Goal: Task Accomplishment & Management: Manage account settings

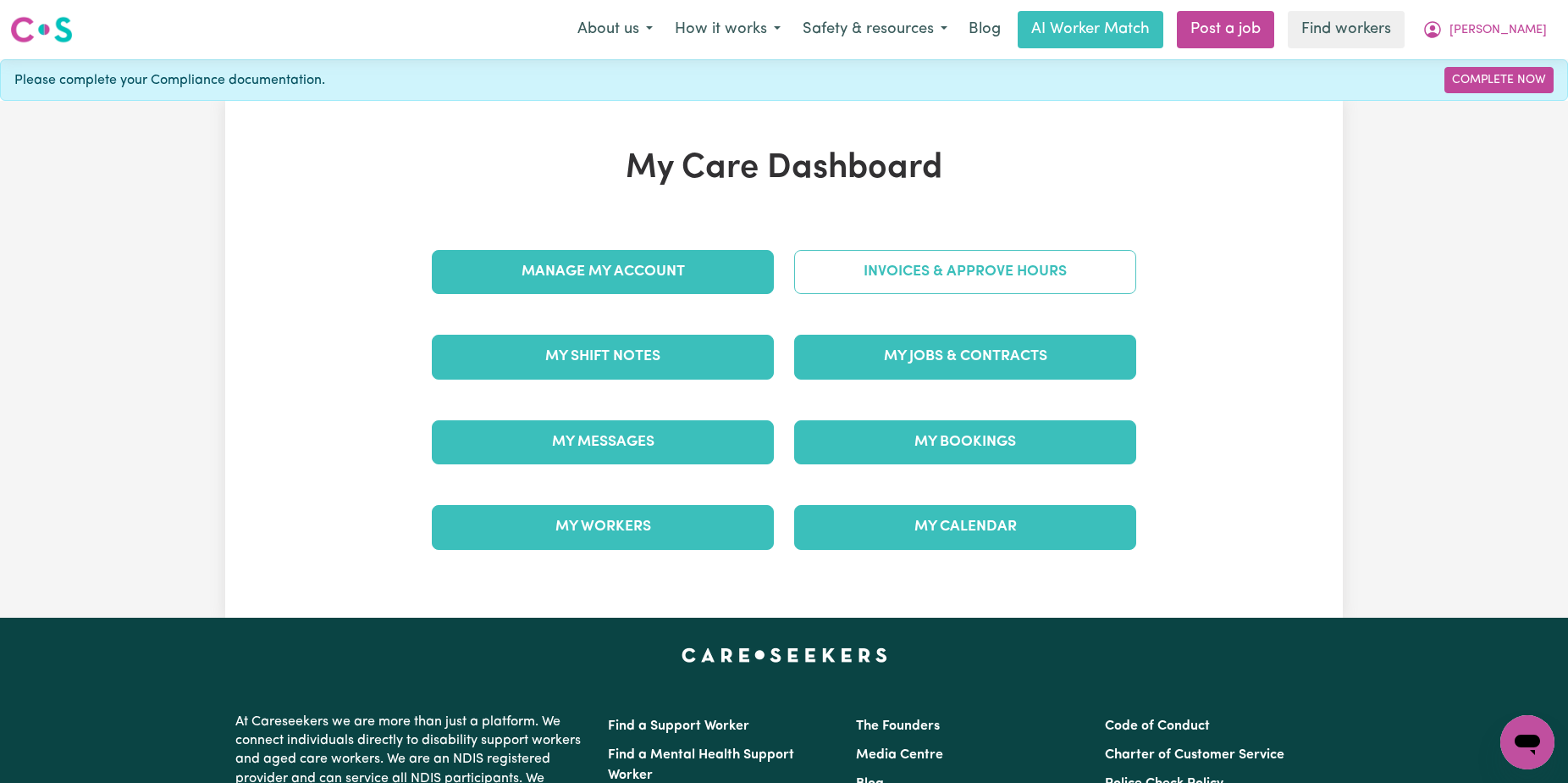
click at [928, 253] on link "Invoices & Approve Hours" at bounding box center [965, 272] width 342 height 44
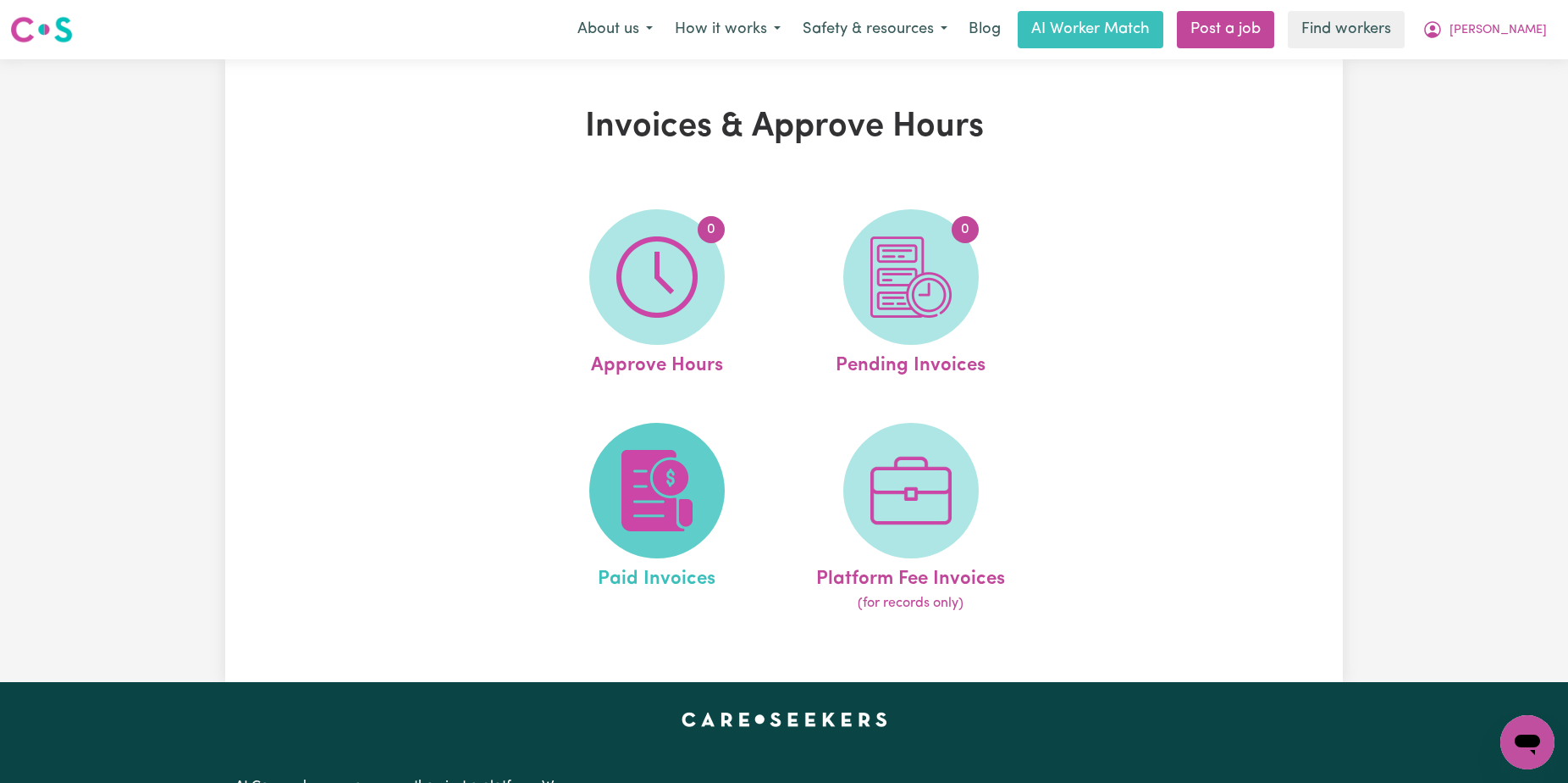
click at [678, 464] on img at bounding box center [656, 490] width 81 height 81
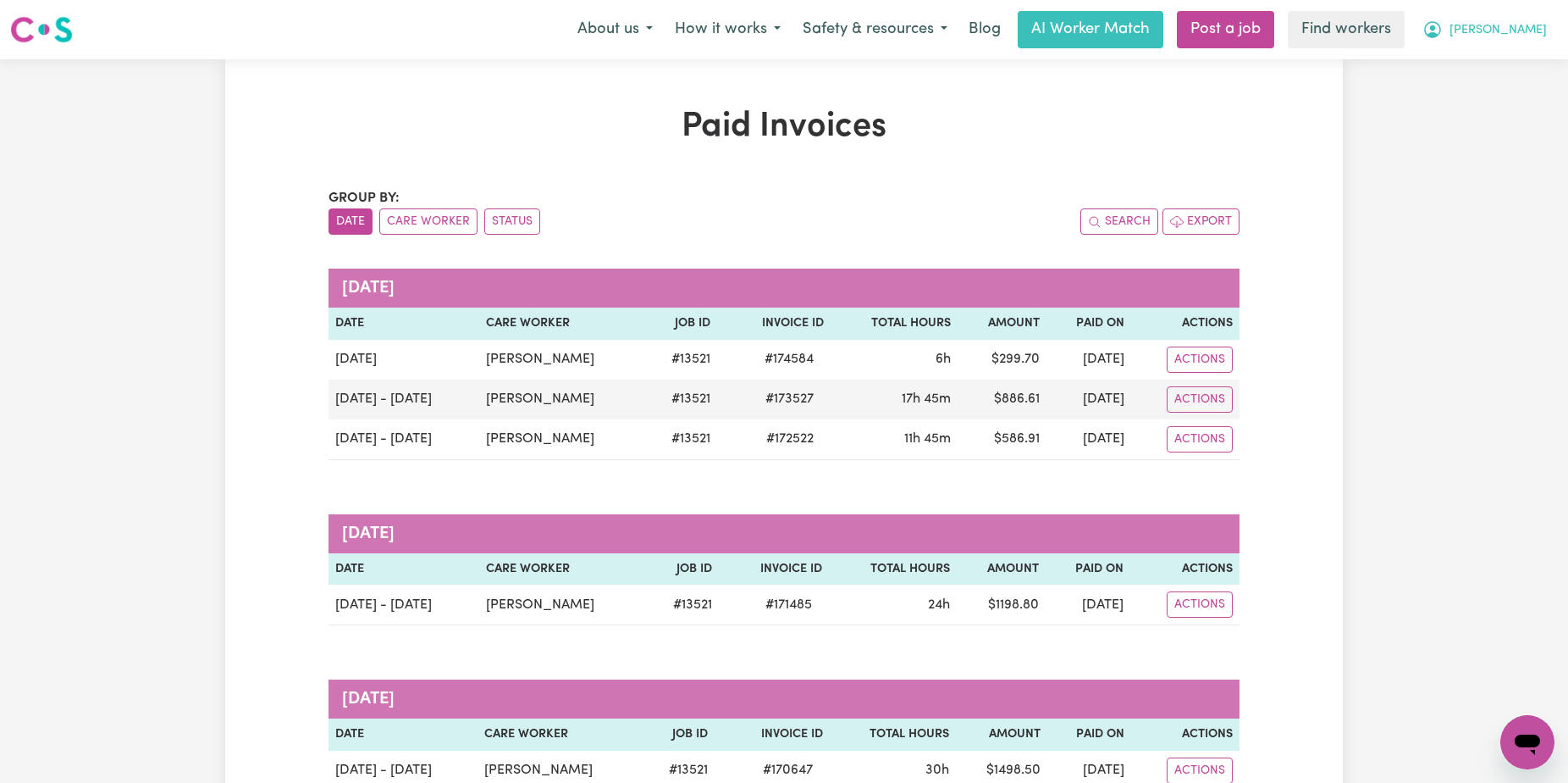
click at [1442, 26] on icon "My Account" at bounding box center [1432, 29] width 21 height 21
click at [1500, 91] on link "Logout" at bounding box center [1490, 97] width 133 height 32
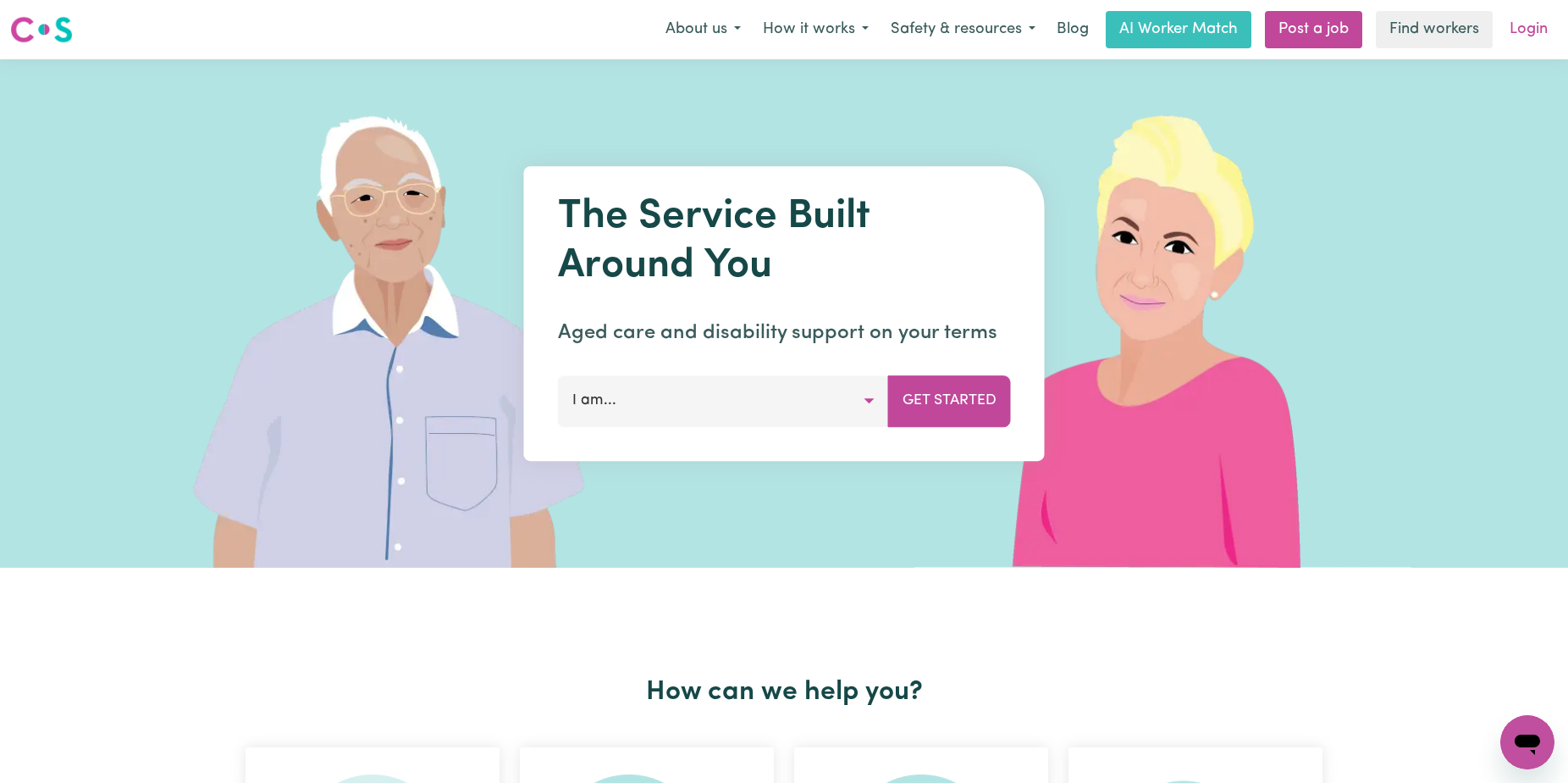
click at [1525, 40] on link "Login" at bounding box center [1529, 29] width 59 height 37
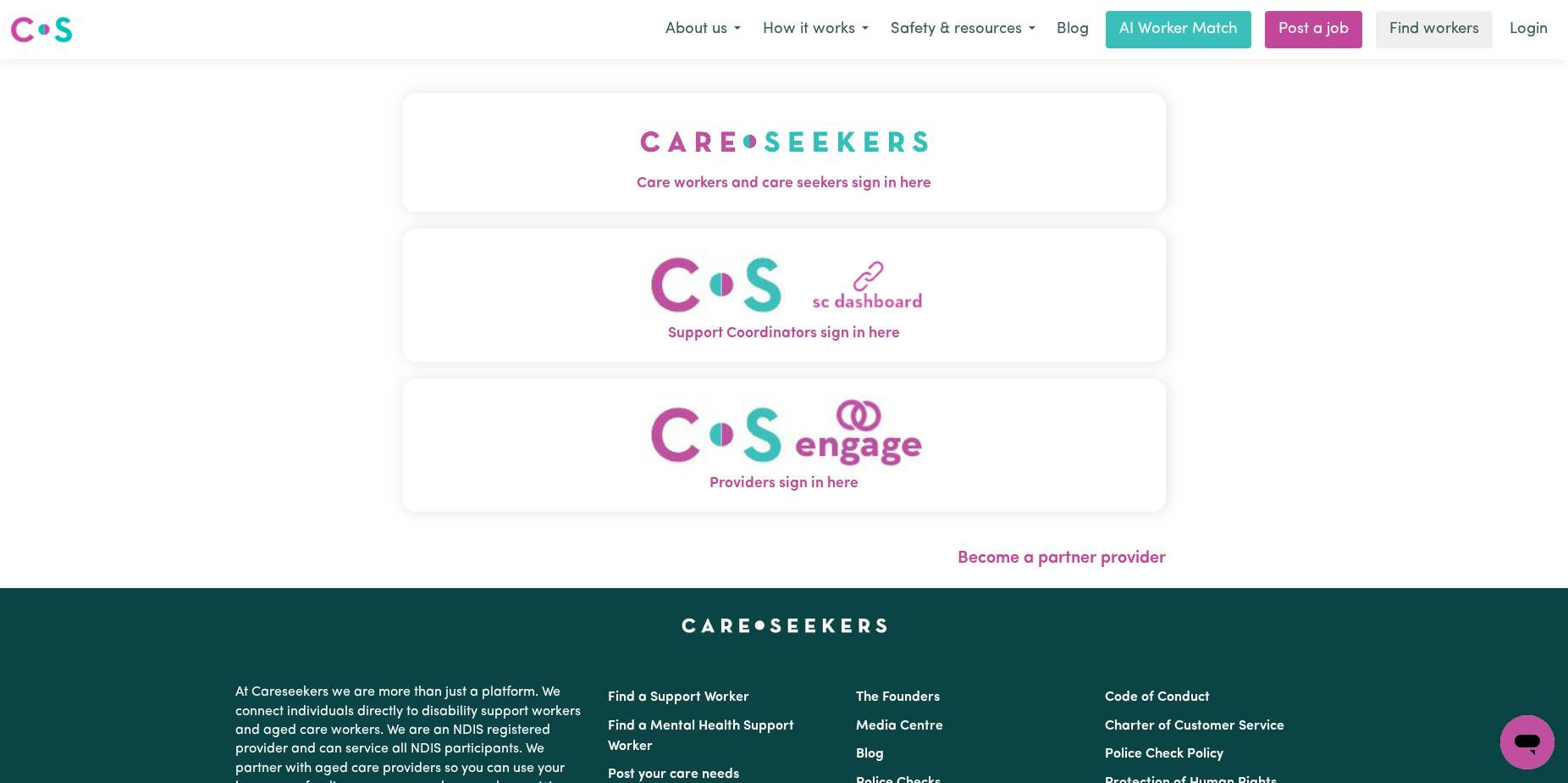
click at [640, 105] on button "Care workers and care seekers sign in here" at bounding box center [784, 152] width 764 height 119
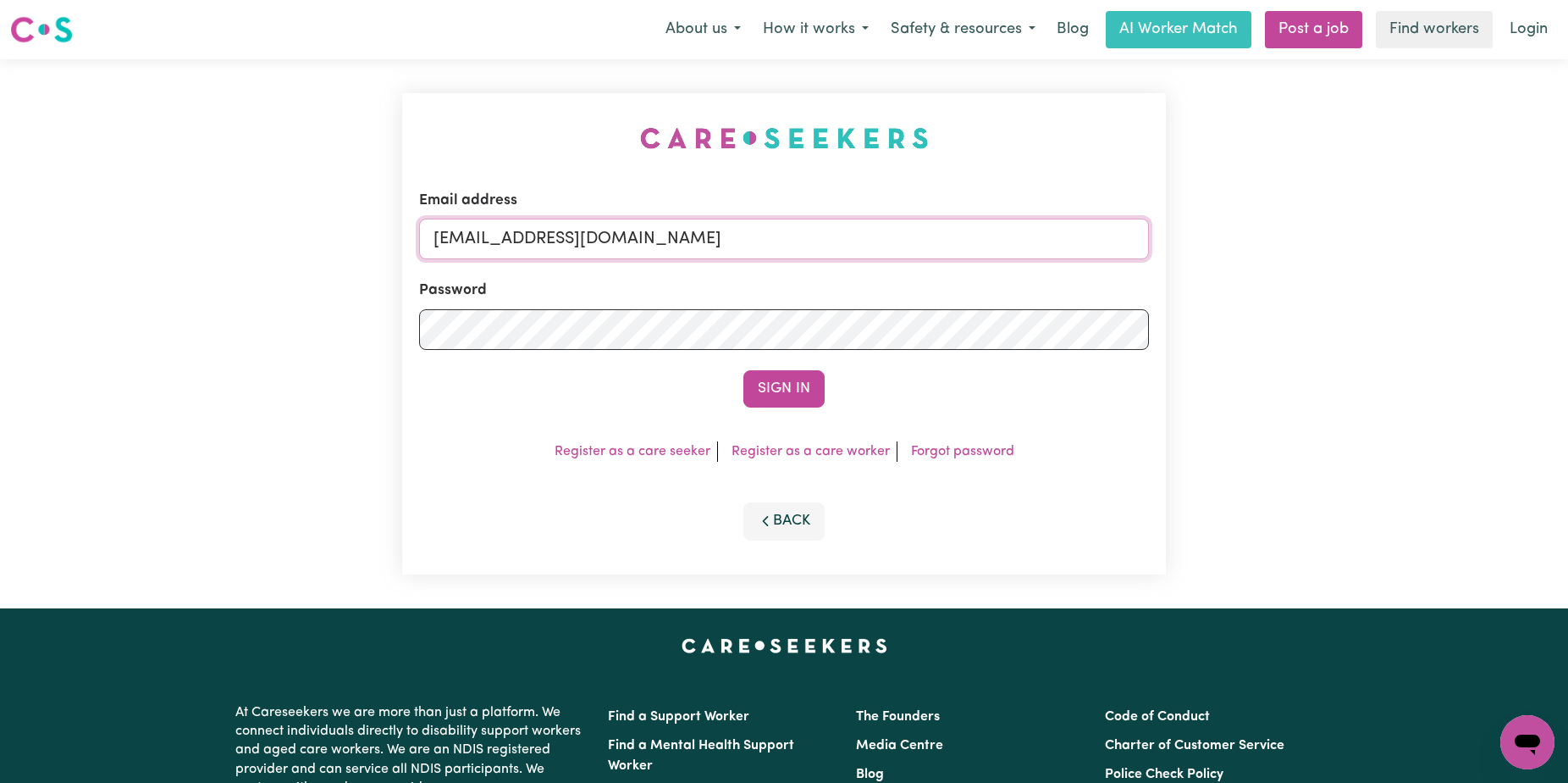
drag, startPoint x: 920, startPoint y: 236, endPoint x: 520, endPoint y: 239, distance: 400.0
click at [520, 239] on input "[EMAIL_ADDRESS][DOMAIN_NAME]" at bounding box center [784, 238] width 730 height 40
paste input "MichaelShannonFC"
type input "[EMAIL_ADDRESS][PERSON_NAME][DOMAIN_NAME]"
click at [743, 370] on button "Sign In" at bounding box center [784, 389] width 81 height 37
